Goal: Communication & Community: Participate in discussion

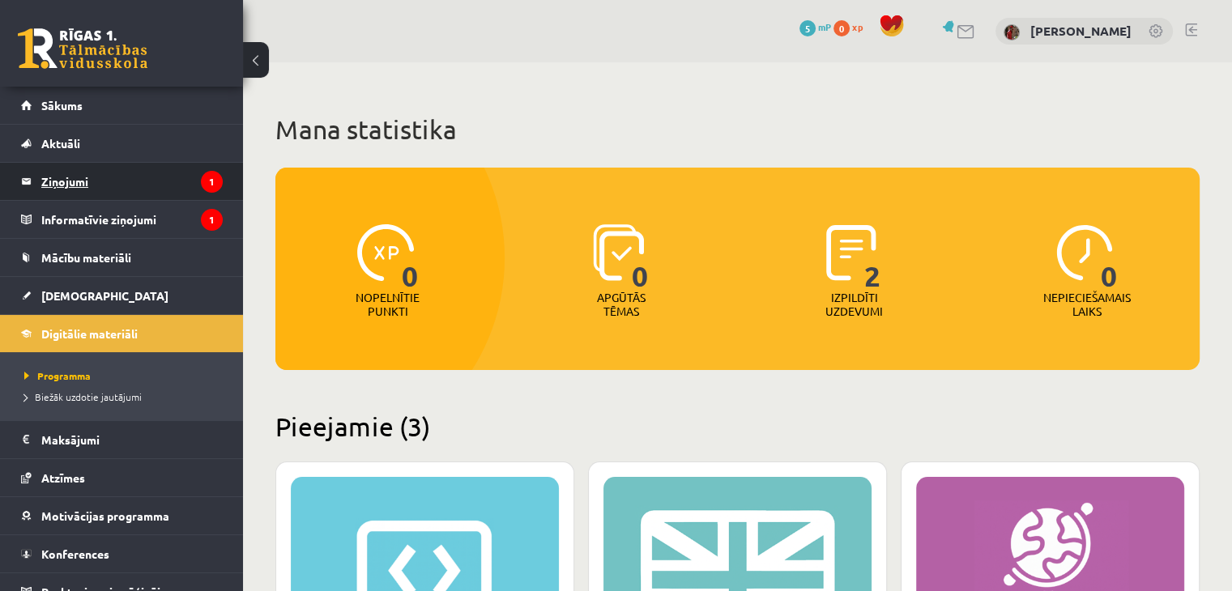
drag, startPoint x: 152, startPoint y: 161, endPoint x: 147, endPoint y: 172, distance: 11.6
click at [152, 163] on li "Ziņojumi 1" at bounding box center [121, 181] width 243 height 39
click at [143, 178] on legend "Ziņojumi 1" at bounding box center [131, 181] width 181 height 37
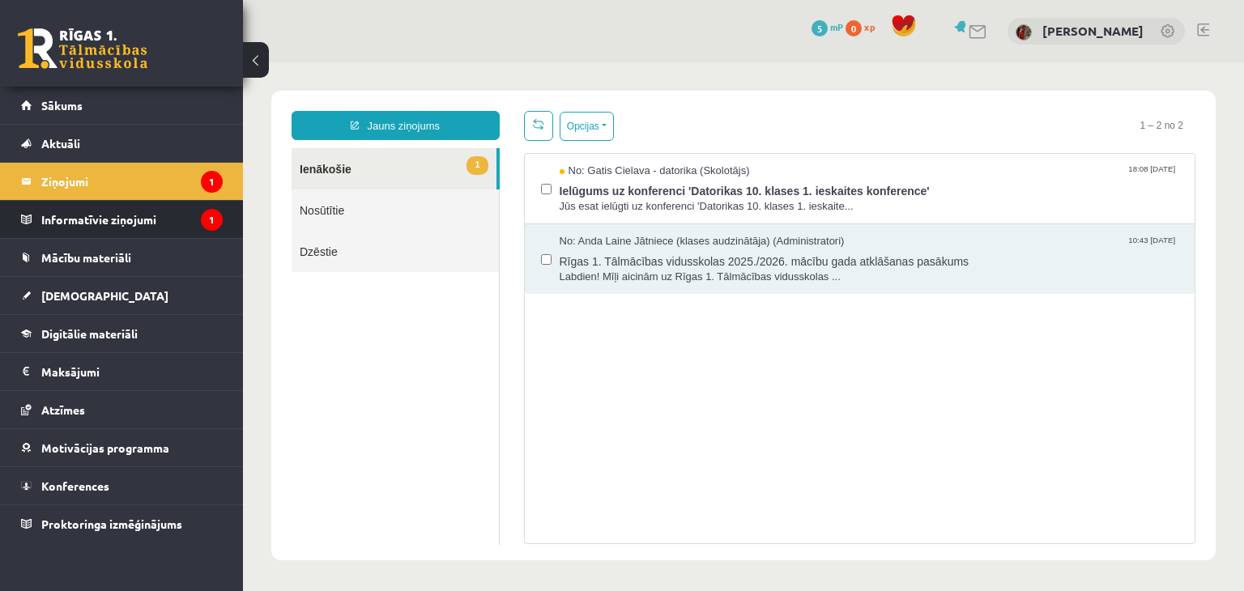
click at [11, 210] on li "Informatīvie ziņojumi 1" at bounding box center [121, 219] width 243 height 39
click at [22, 214] on link "Informatīvie ziņojumi 1" at bounding box center [122, 219] width 202 height 37
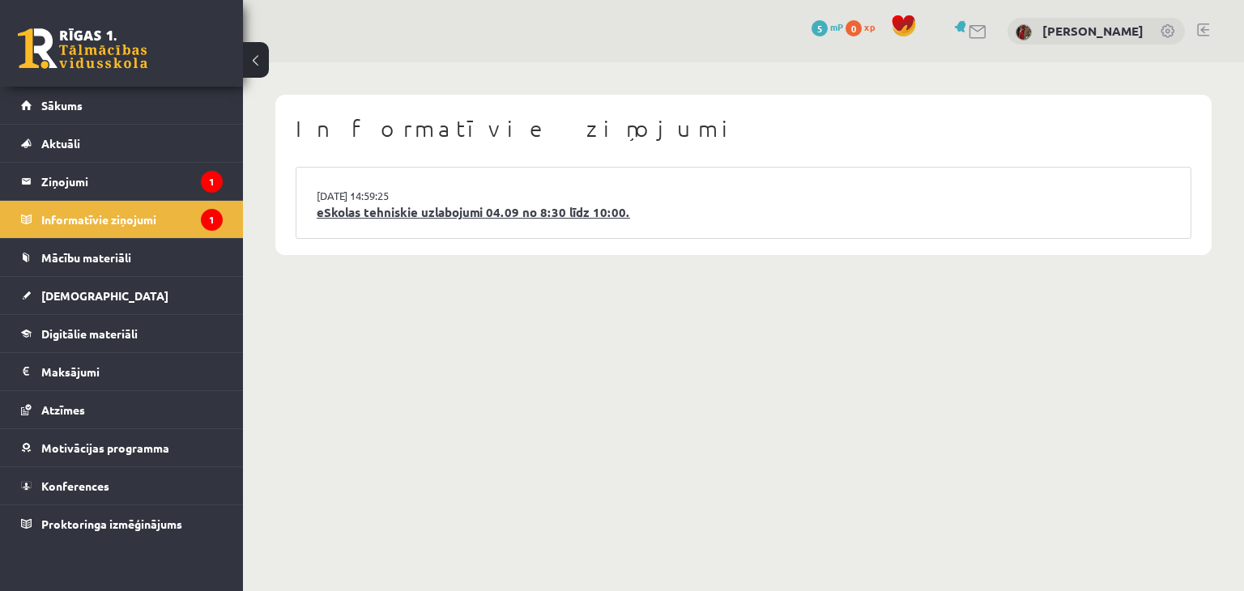
click at [421, 221] on link "eSkolas tehniskie uzlabojumi 04.09 no 8:30 līdz 10:00." at bounding box center [744, 212] width 854 height 19
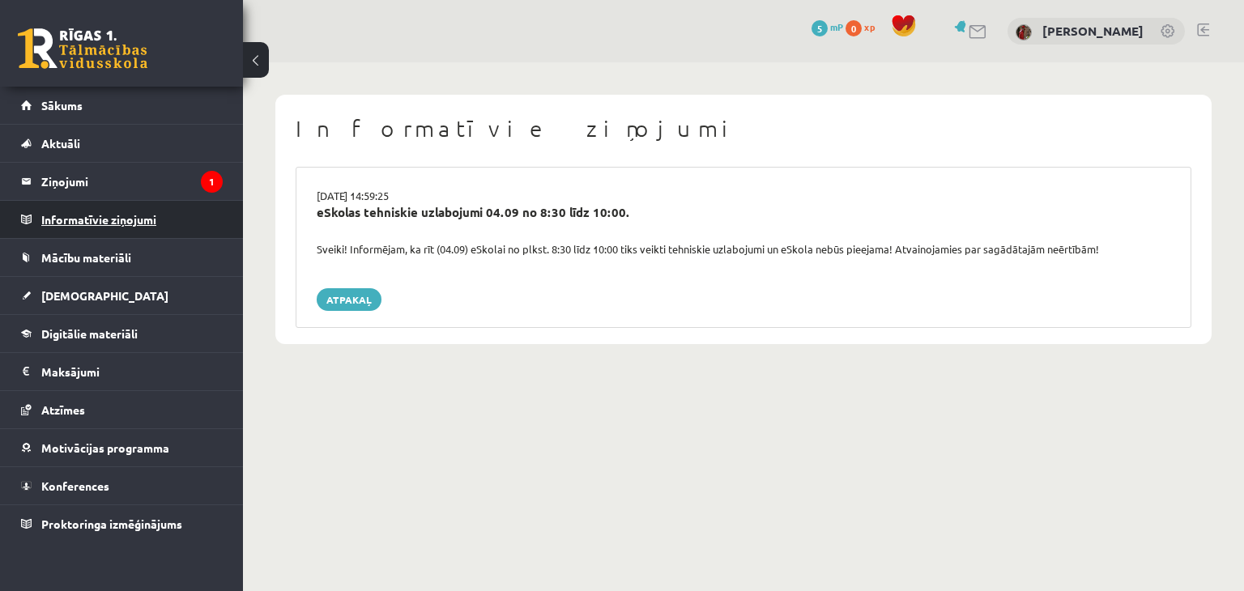
click at [49, 221] on legend "Informatīvie ziņojumi 0" at bounding box center [131, 219] width 181 height 37
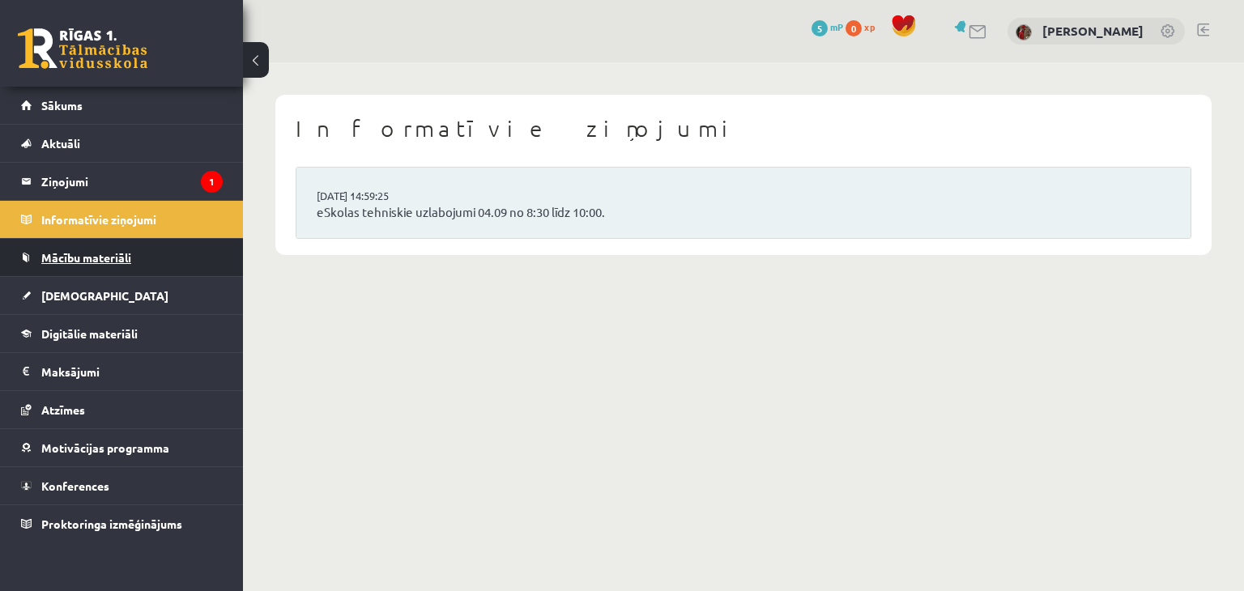
click at [81, 265] on link "Mācību materiāli" at bounding box center [122, 257] width 202 height 37
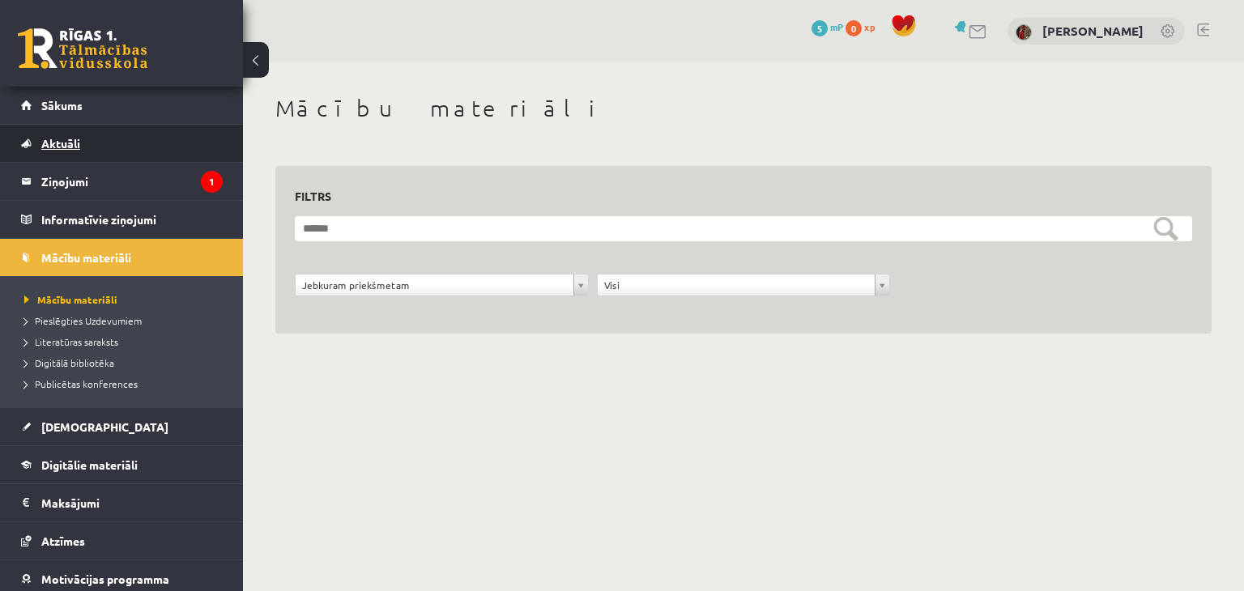
click at [109, 138] on link "Aktuāli" at bounding box center [122, 143] width 202 height 37
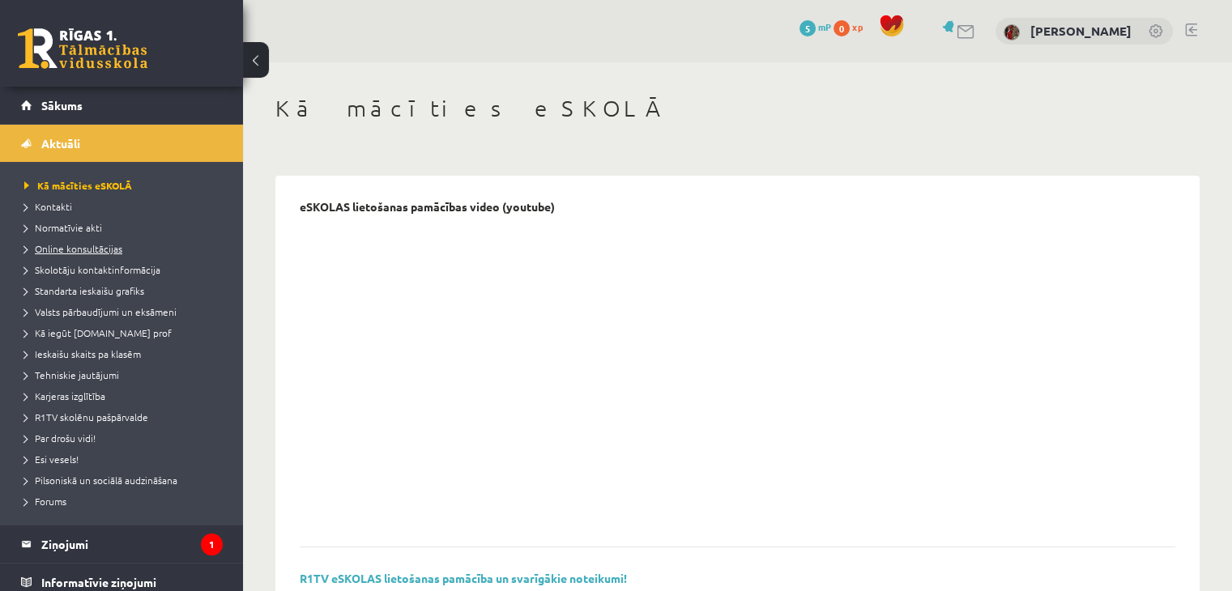
click at [89, 250] on span "Online konsultācijas" at bounding box center [73, 248] width 98 height 13
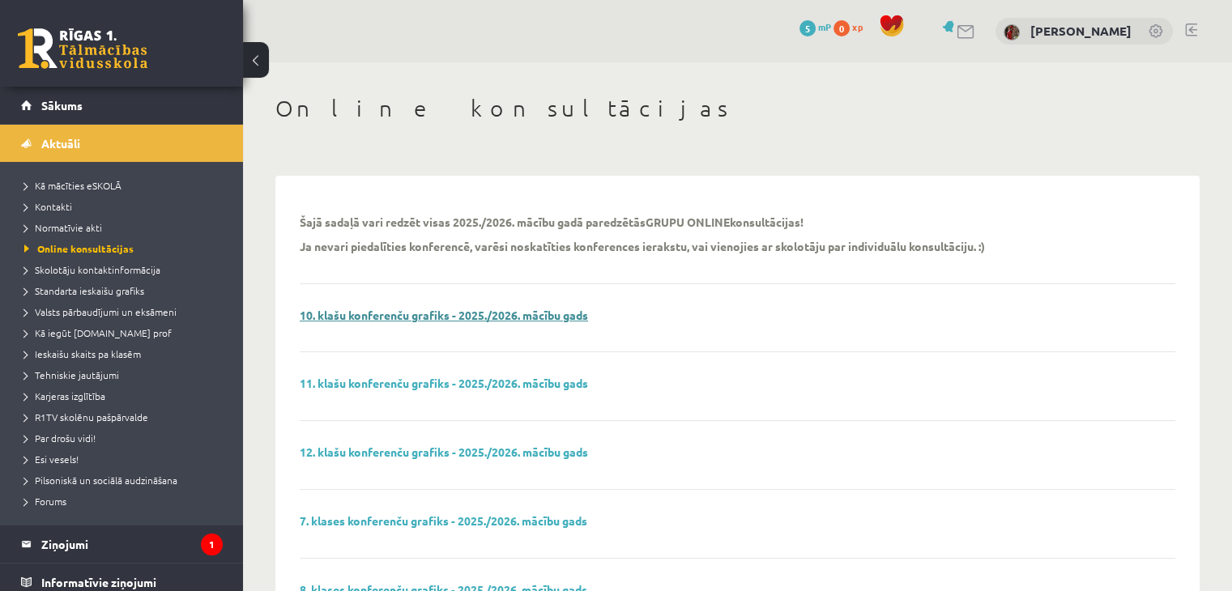
click at [385, 318] on link "10. klašu konferenču grafiks - 2025./2026. mācību gads" at bounding box center [444, 315] width 288 height 15
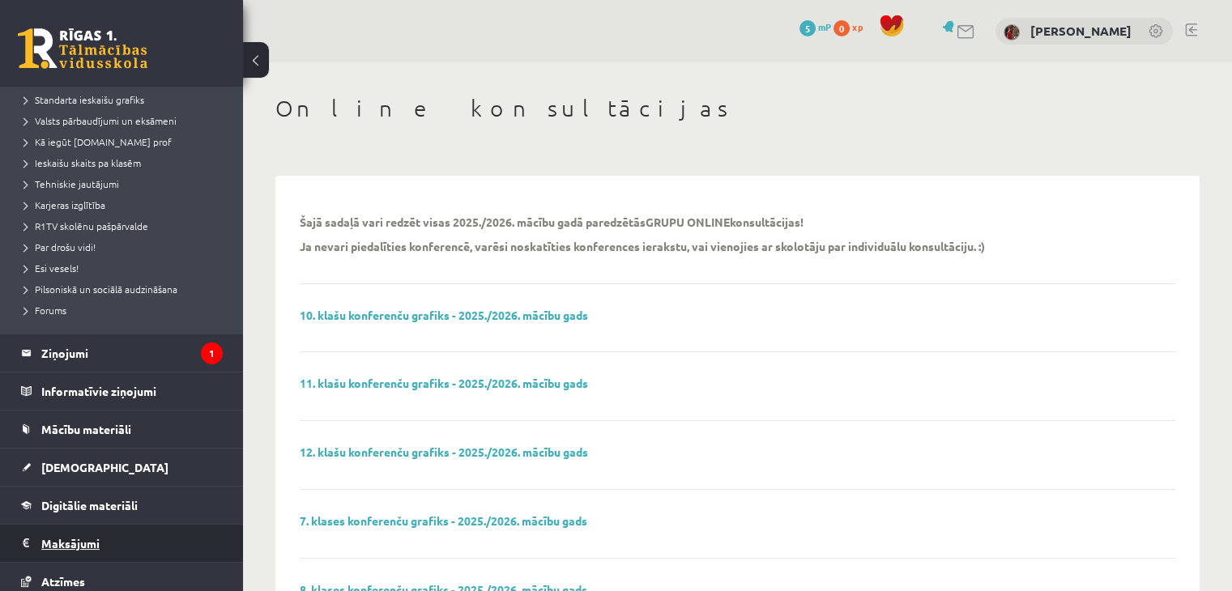
scroll to position [243, 0]
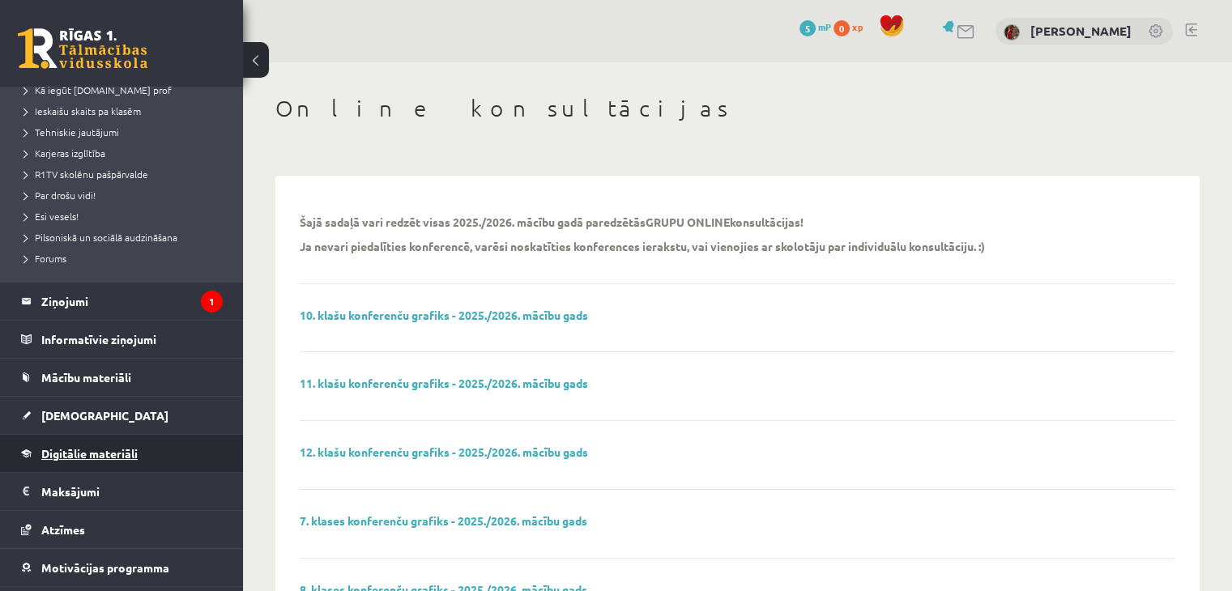
click at [67, 445] on link "Digitālie materiāli" at bounding box center [122, 453] width 202 height 37
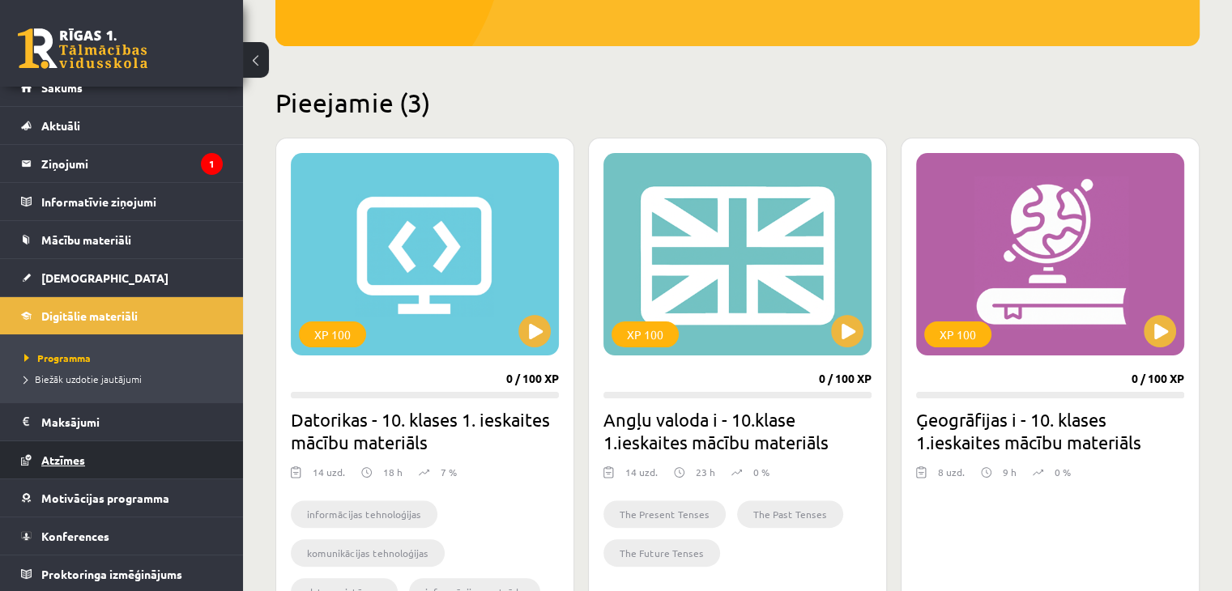
scroll to position [405, 0]
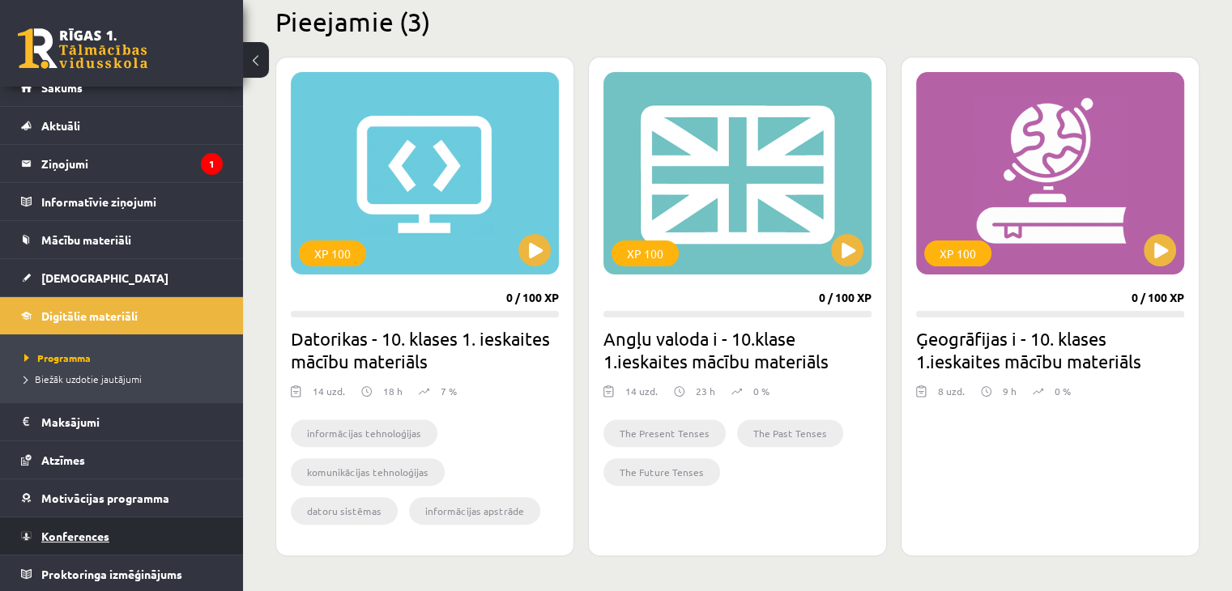
click at [100, 533] on span "Konferences" at bounding box center [75, 536] width 68 height 15
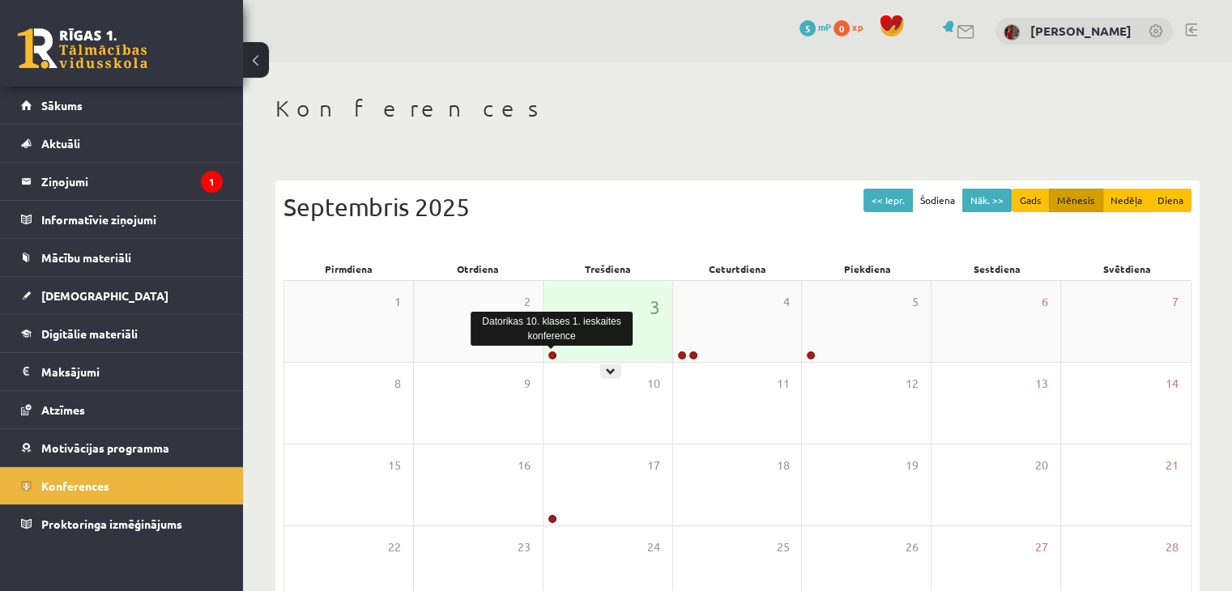
click at [555, 356] on link at bounding box center [553, 356] width 10 height 10
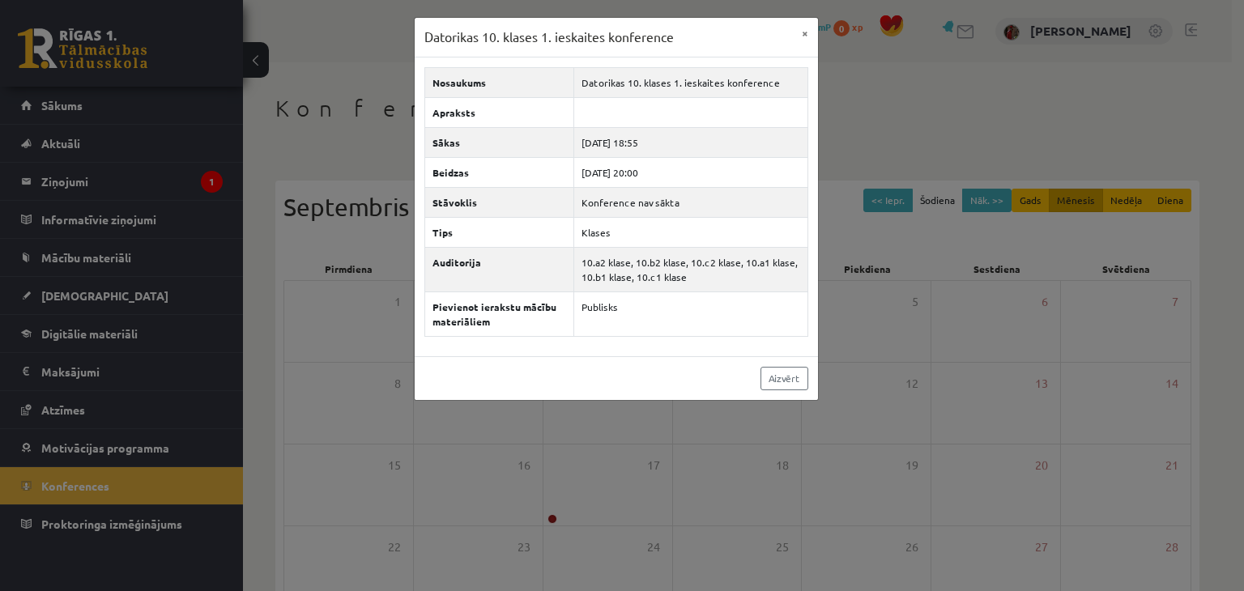
click at [773, 450] on div "Datorikas 10. klases 1. ieskaites konference × Nosaukums Datorikas 10. klases 1…" at bounding box center [622, 295] width 1244 height 591
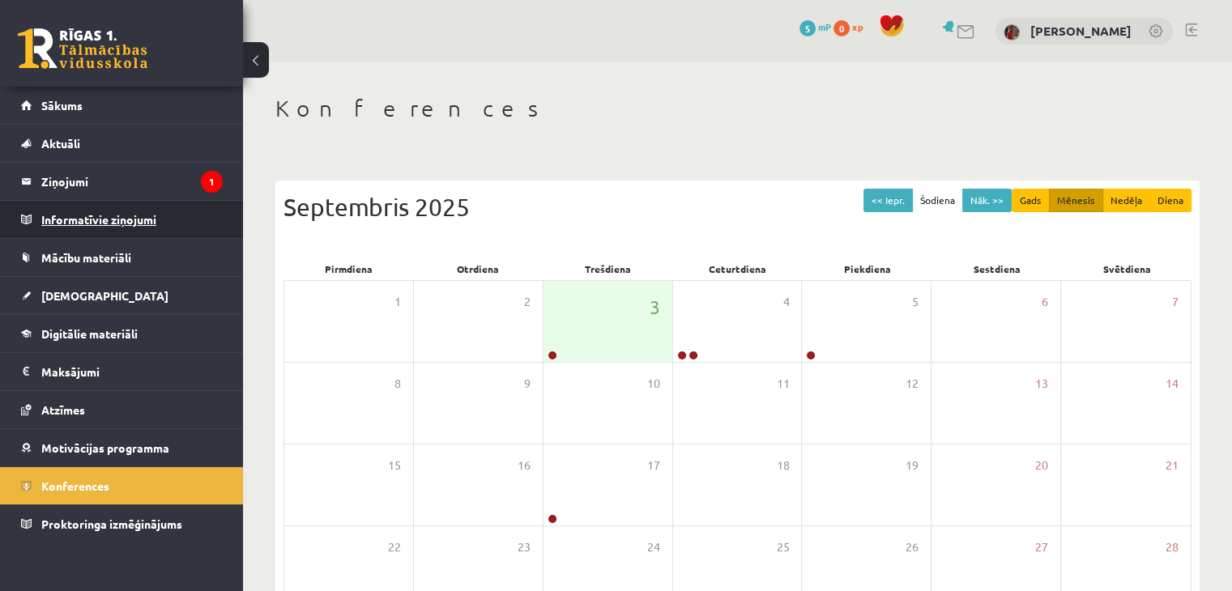
click at [123, 222] on legend "Informatīvie ziņojumi 0" at bounding box center [131, 219] width 181 height 37
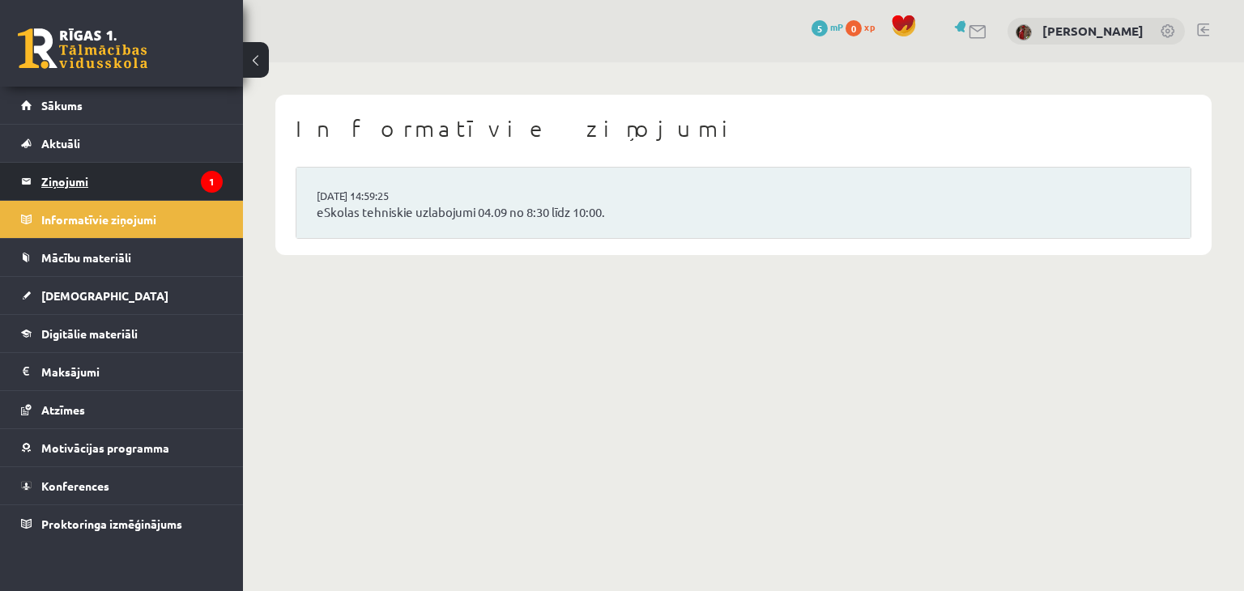
click at [164, 174] on legend "Ziņojumi 1" at bounding box center [131, 181] width 181 height 37
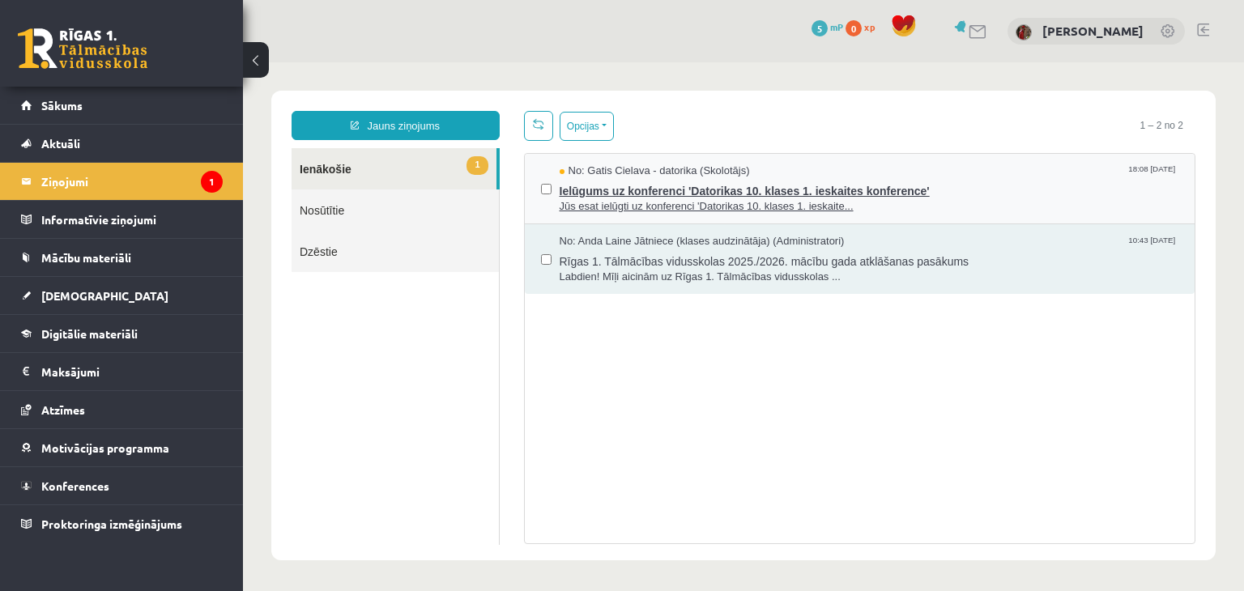
click at [624, 195] on span "Ielūgums uz konferenci 'Datorikas 10. klases 1. ieskaites konference'" at bounding box center [870, 189] width 620 height 20
click at [625, 195] on span "Ielūgums uz konferenci 'Datorikas 10. klases 1. ieskaites konference'" at bounding box center [870, 189] width 620 height 20
click at [778, 185] on span "Ielūgums uz konferenci 'Datorikas 10. klases 1. ieskaites konference'" at bounding box center [870, 189] width 620 height 20
click at [760, 204] on span "Jūs esat ielūgti uz konferenci 'Datorikas 10. klases 1. ieskaite..." at bounding box center [870, 206] width 620 height 15
click at [616, 188] on span "Ielūgums uz konferenci 'Datorikas 10. klases 1. ieskaites konference'" at bounding box center [870, 189] width 620 height 20
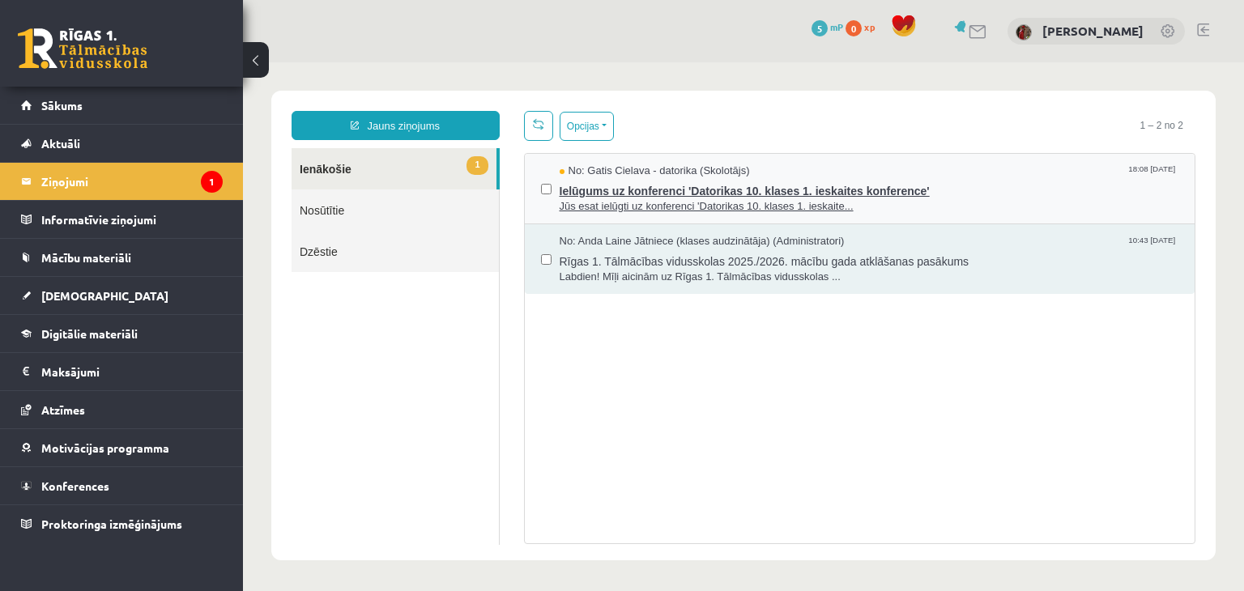
click at [617, 189] on span "Ielūgums uz konferenci 'Datorikas 10. klases 1. ieskaites konference'" at bounding box center [870, 189] width 620 height 20
click at [619, 182] on span "Ielūgums uz konferenci 'Datorikas 10. klases 1. ieskaites konference'" at bounding box center [870, 189] width 620 height 20
click at [676, 188] on span "Ielūgums uz konferenci 'Datorikas 10. klases 1. ieskaites konference'" at bounding box center [870, 189] width 620 height 20
click at [1151, 180] on span "Ielūgums uz konferenci 'Datorikas 10. klases 1. ieskaites konference'" at bounding box center [870, 189] width 620 height 20
click at [894, 182] on span "Ielūgums uz konferenci 'Datorikas 10. klases 1. ieskaites konference'" at bounding box center [870, 189] width 620 height 20
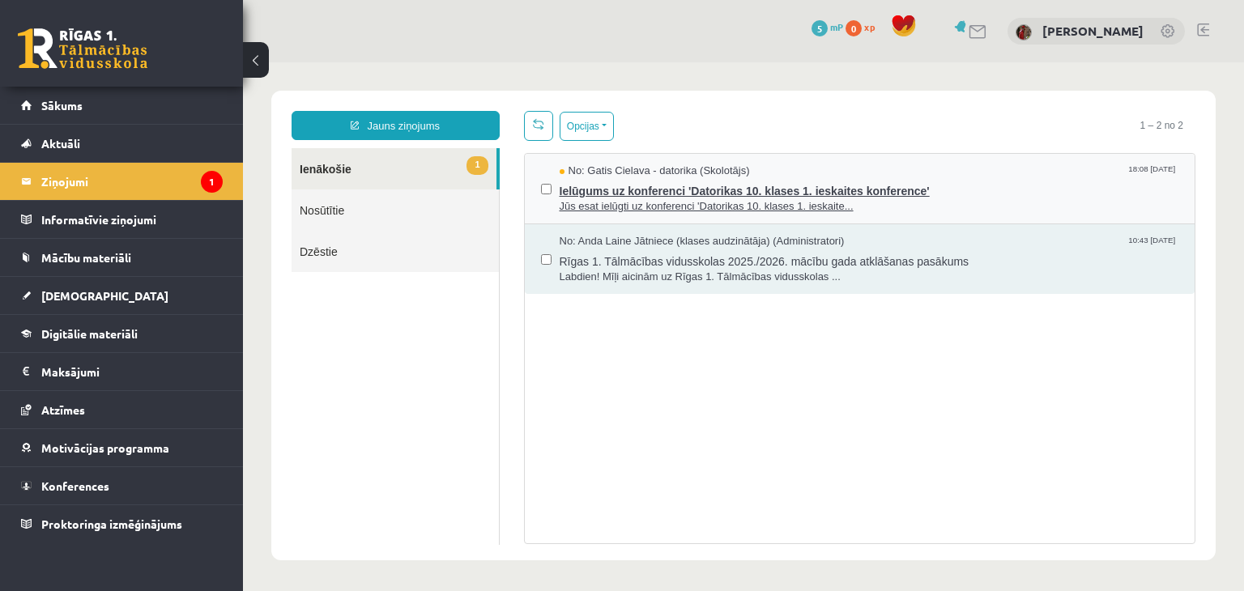
drag, startPoint x: 892, startPoint y: 184, endPoint x: 788, endPoint y: 196, distance: 104.4
click at [788, 196] on span "Ielūgums uz konferenci 'Datorikas 10. klases 1. ieskaites konference'" at bounding box center [870, 189] width 620 height 20
click at [536, 190] on div "No: Gatis Cielava - datorika (Skolotājs) 18:08 03/09/2025 Ielūgums uz konferenc…" at bounding box center [860, 189] width 671 height 70
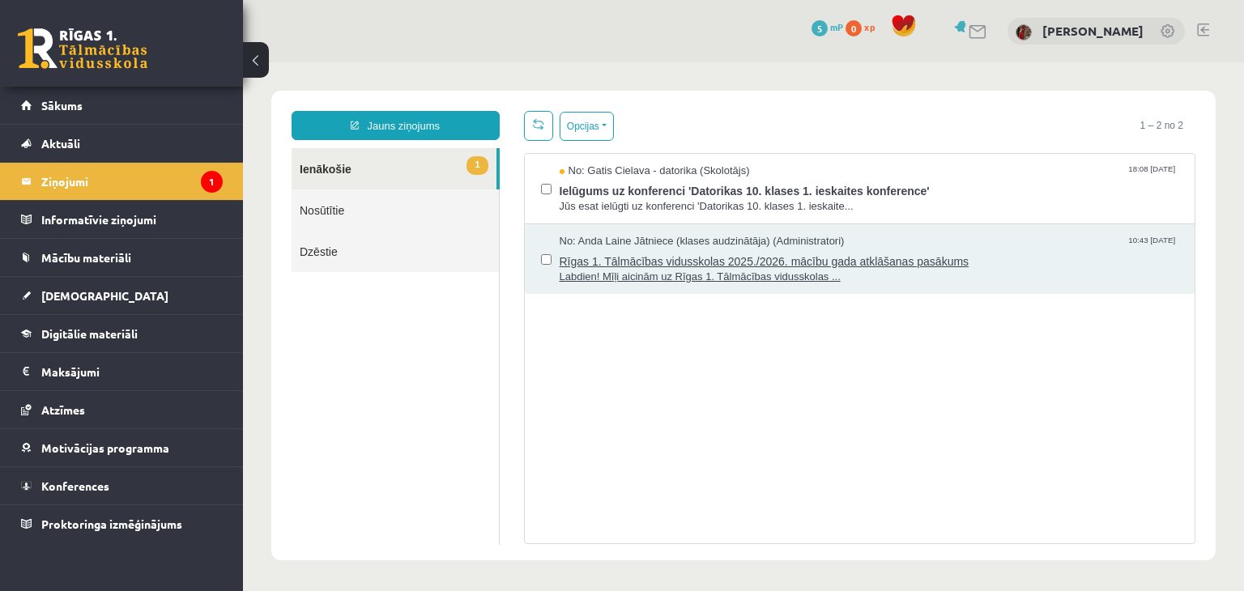
click at [609, 263] on span "Rīgas 1. Tālmācības vidusskolas 2025./2026. mācību gada atklāšanas pasākums" at bounding box center [870, 260] width 620 height 20
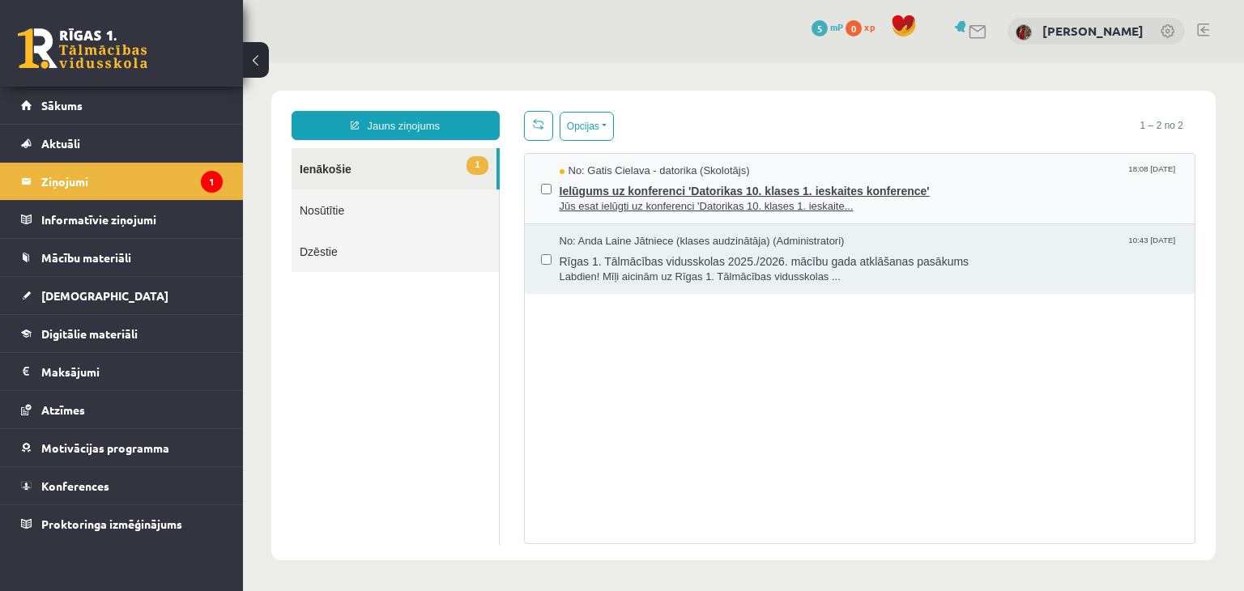
click at [638, 184] on span "Ielūgums uz konferenci 'Datorikas 10. klases 1. ieskaites konference'" at bounding box center [870, 189] width 620 height 20
click at [611, 169] on span "No: Gatis Cielava - datorika (Skolotājs)" at bounding box center [655, 171] width 190 height 15
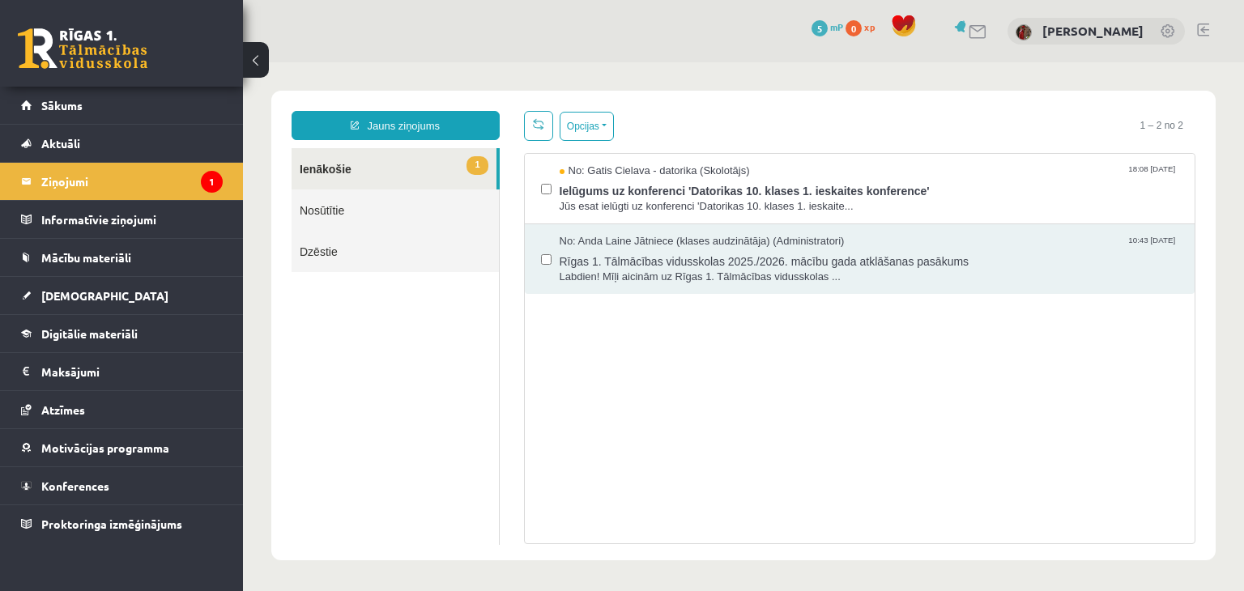
click at [442, 217] on link "Nosūtītie" at bounding box center [395, 210] width 207 height 41
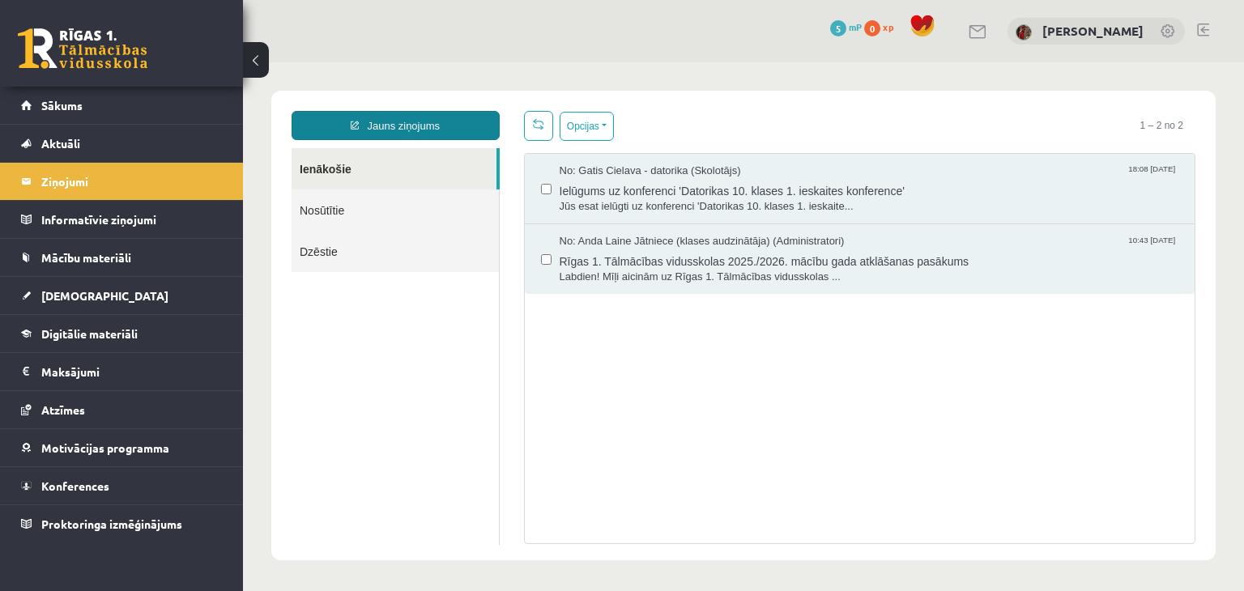
click at [542, 100] on div "Jauns ziņojums Ienākošie Nosūtītie Dzēstie ********* ********* ******* Opcijas …" at bounding box center [743, 326] width 945 height 470
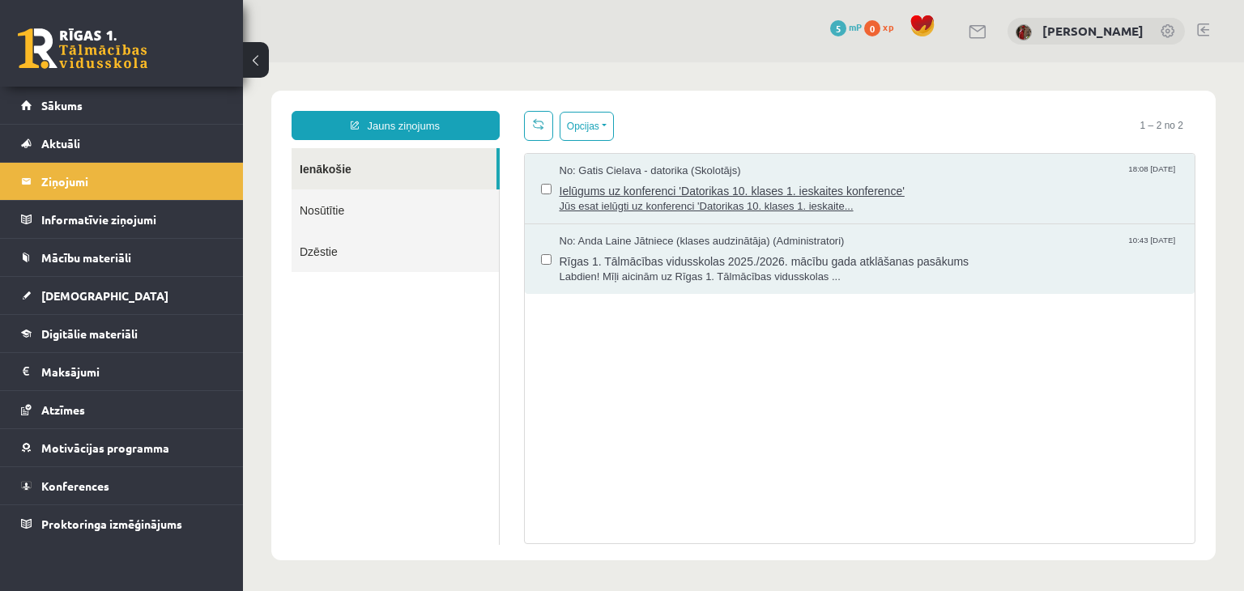
click at [732, 194] on span "Ielūgums uz konferenci 'Datorikas 10. klases 1. ieskaites konference'" at bounding box center [870, 189] width 620 height 20
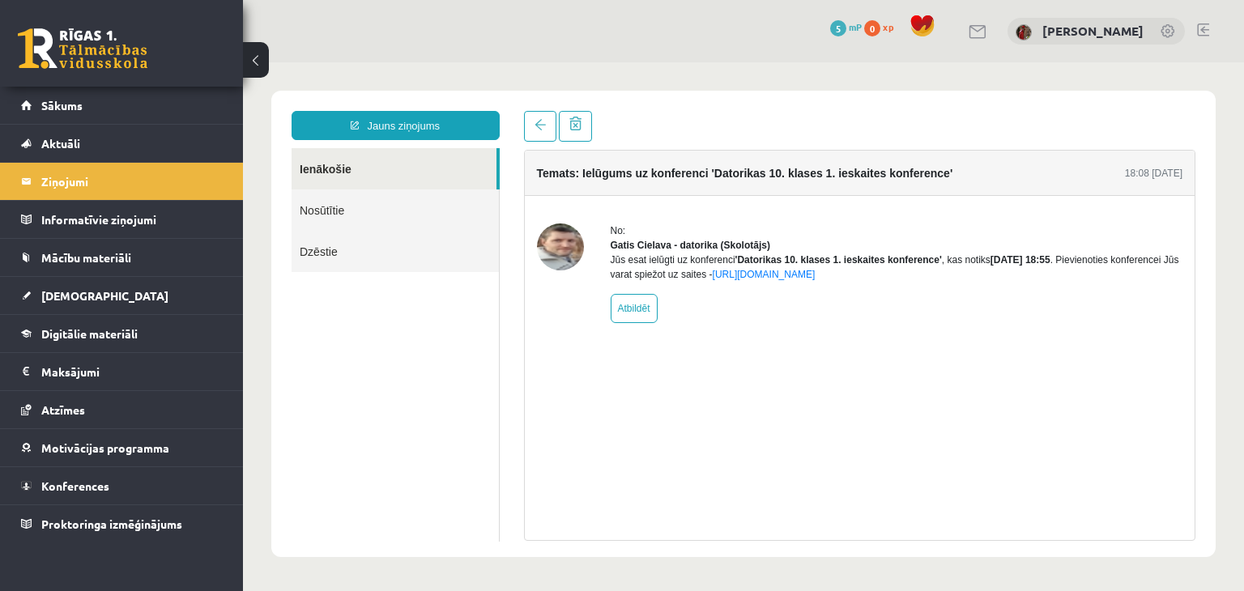
click at [554, 238] on img at bounding box center [560, 247] width 47 height 47
click at [756, 280] on link "https://eskola.r1tv.lv/conferences/4490/join" at bounding box center [764, 274] width 103 height 11
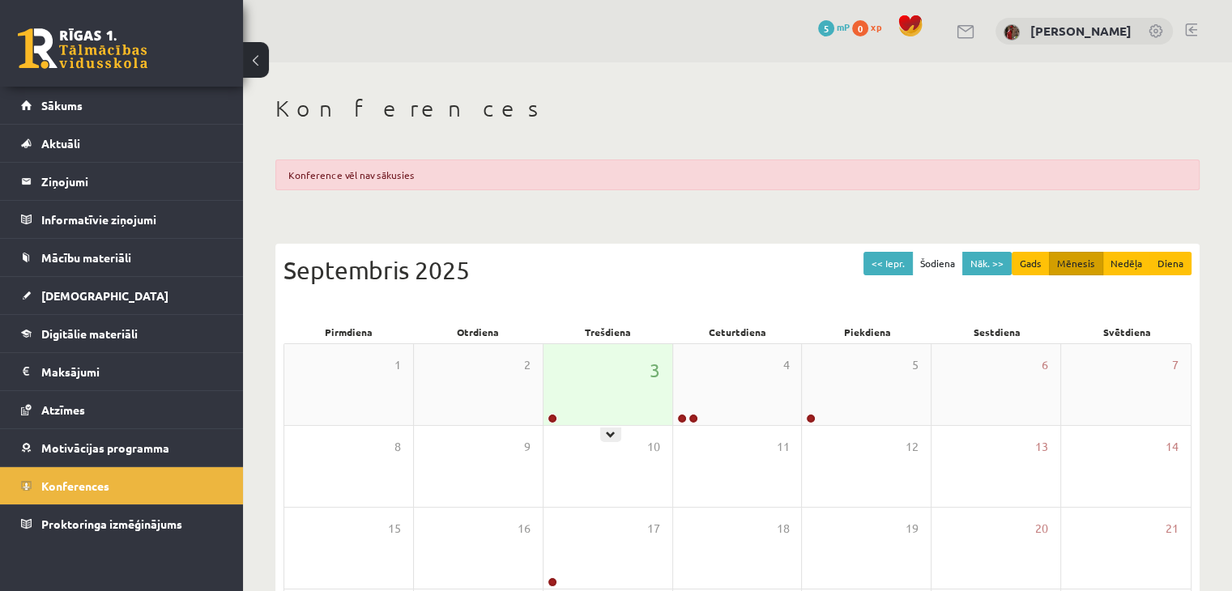
click at [575, 408] on div "3" at bounding box center [608, 384] width 129 height 81
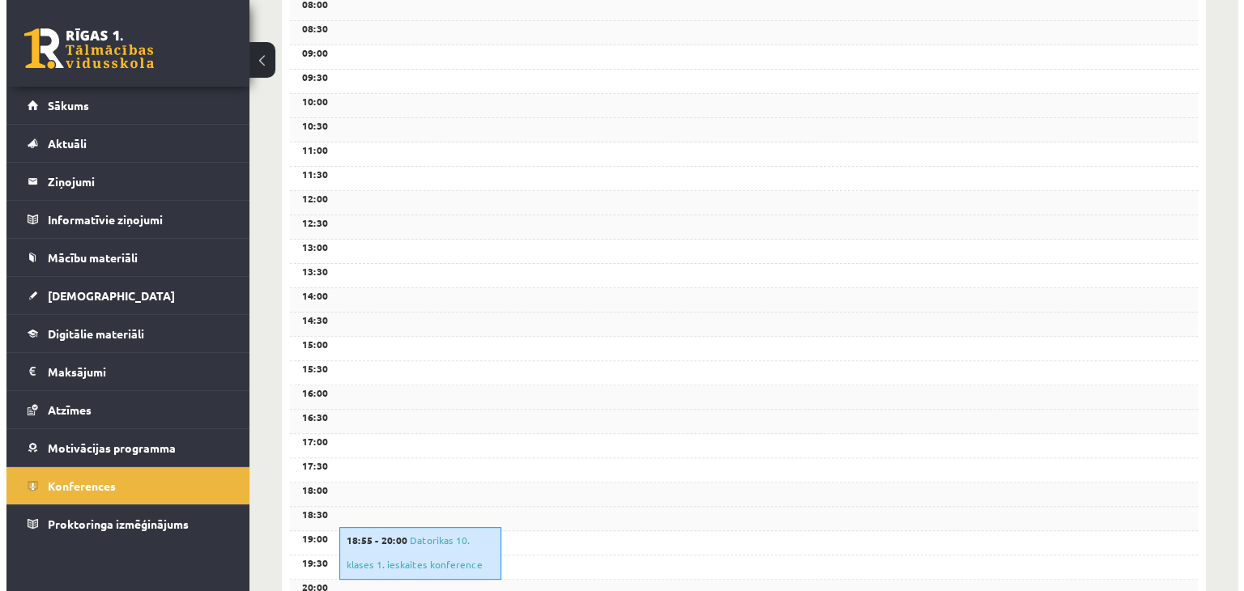
scroll to position [613, 0]
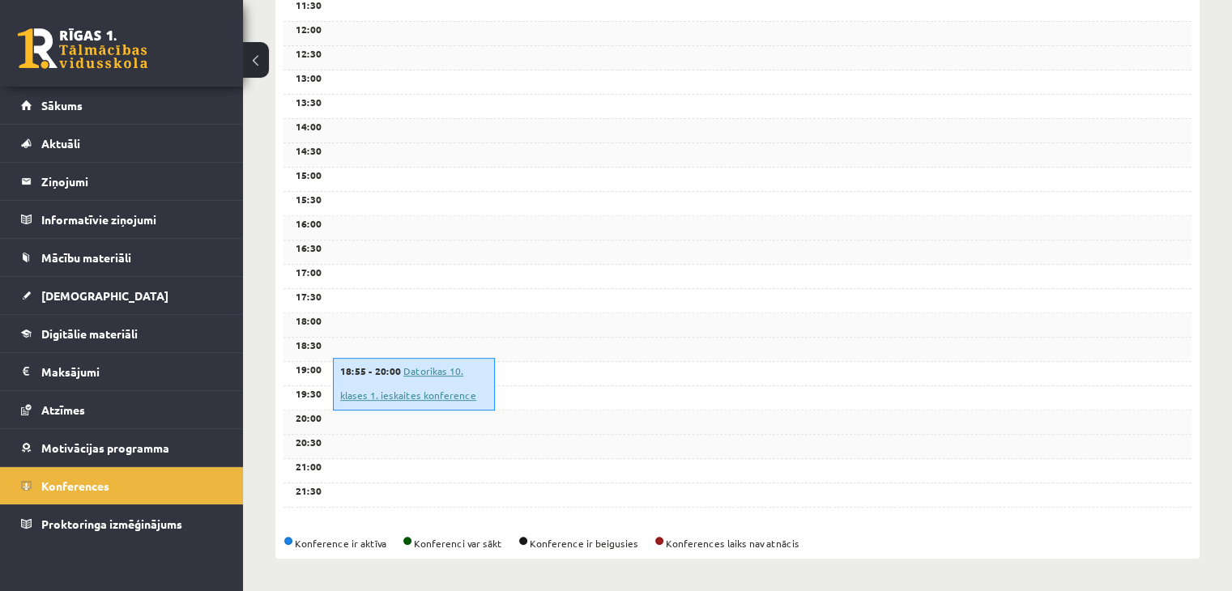
click at [388, 392] on link "Datorikas 10. klases 1. ieskaites konference" at bounding box center [408, 383] width 136 height 37
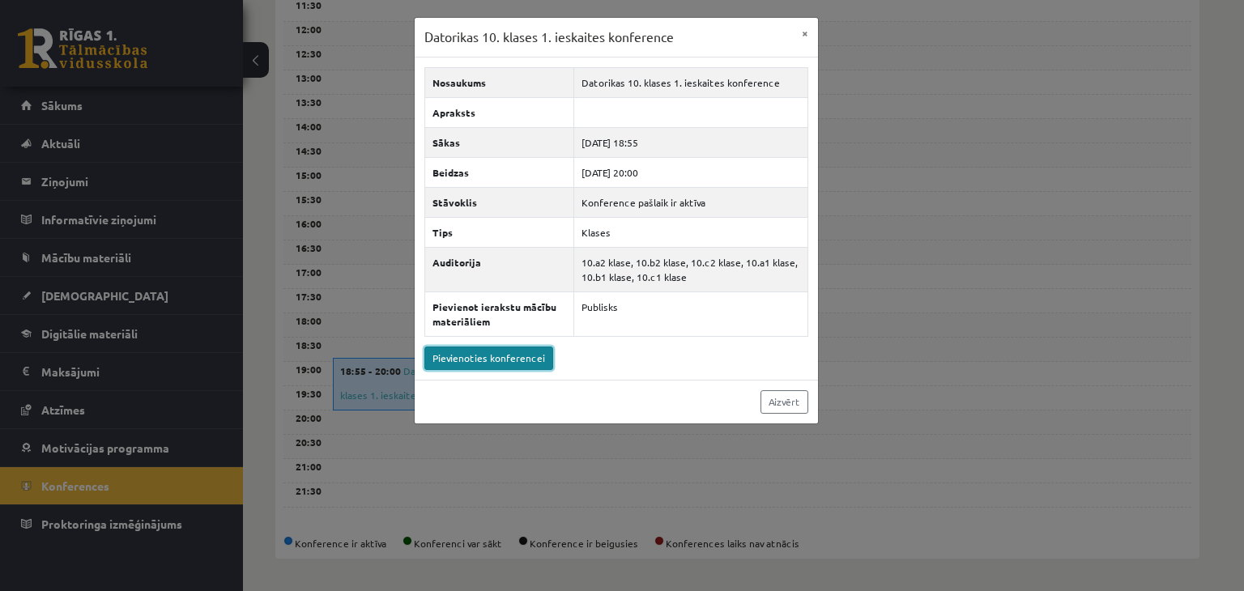
click at [454, 363] on link "Pievienoties konferencei" at bounding box center [489, 358] width 129 height 23
